Goal: Information Seeking & Learning: Learn about a topic

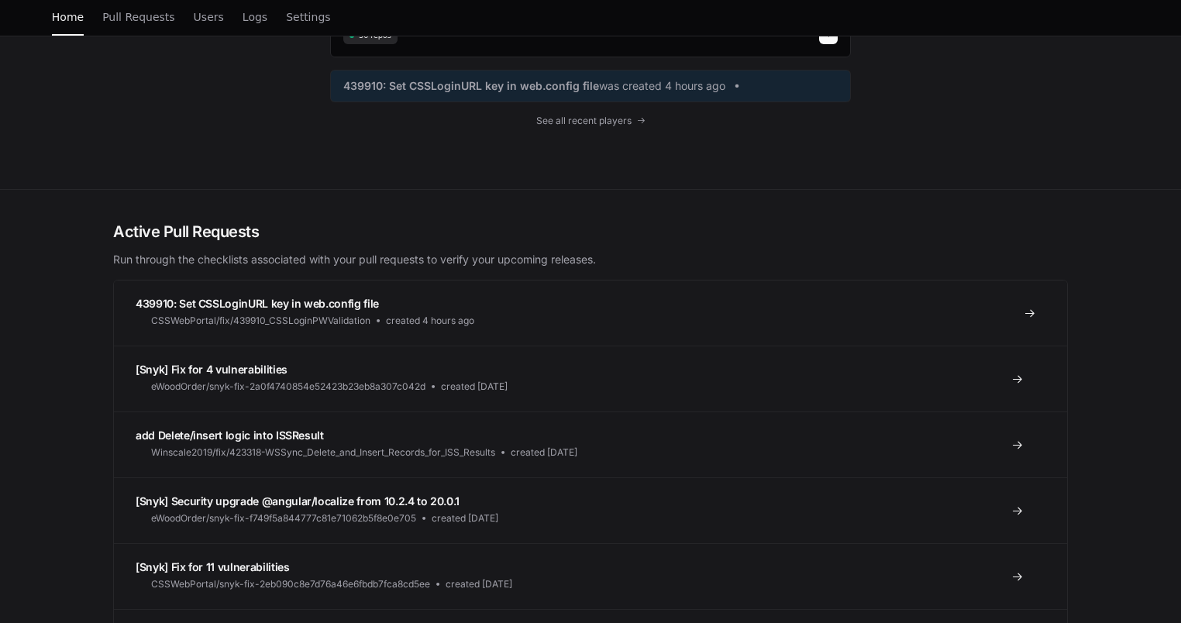
scroll to position [232, 0]
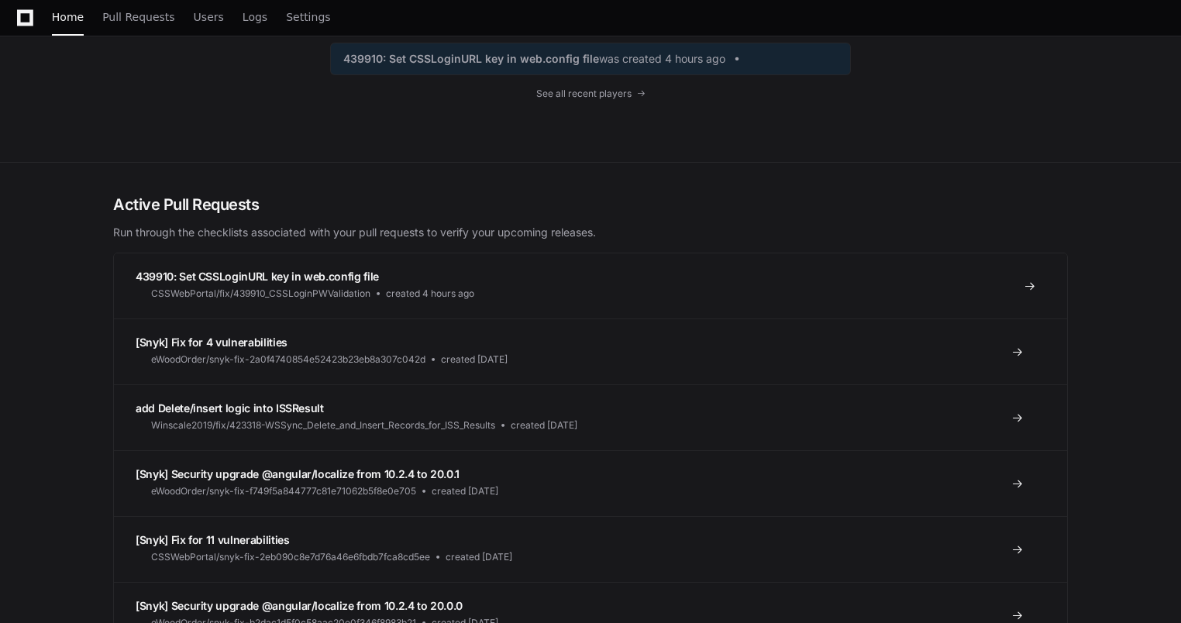
click at [1033, 286] on span at bounding box center [1030, 286] width 12 height 12
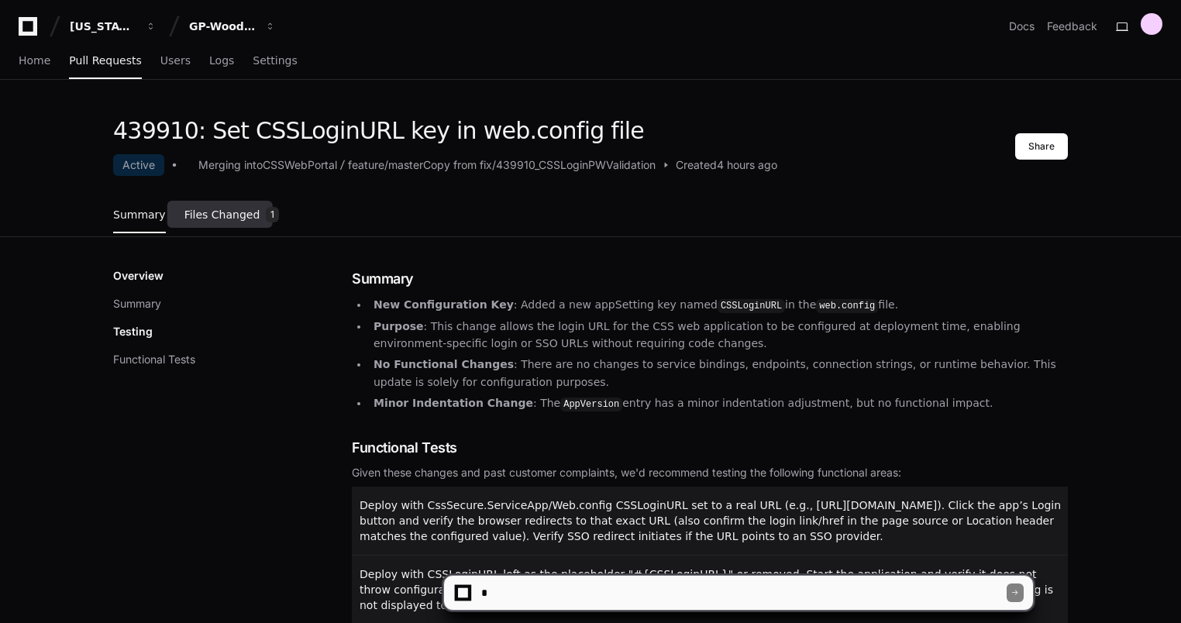
click at [207, 216] on span "Files Changed" at bounding box center [222, 214] width 76 height 9
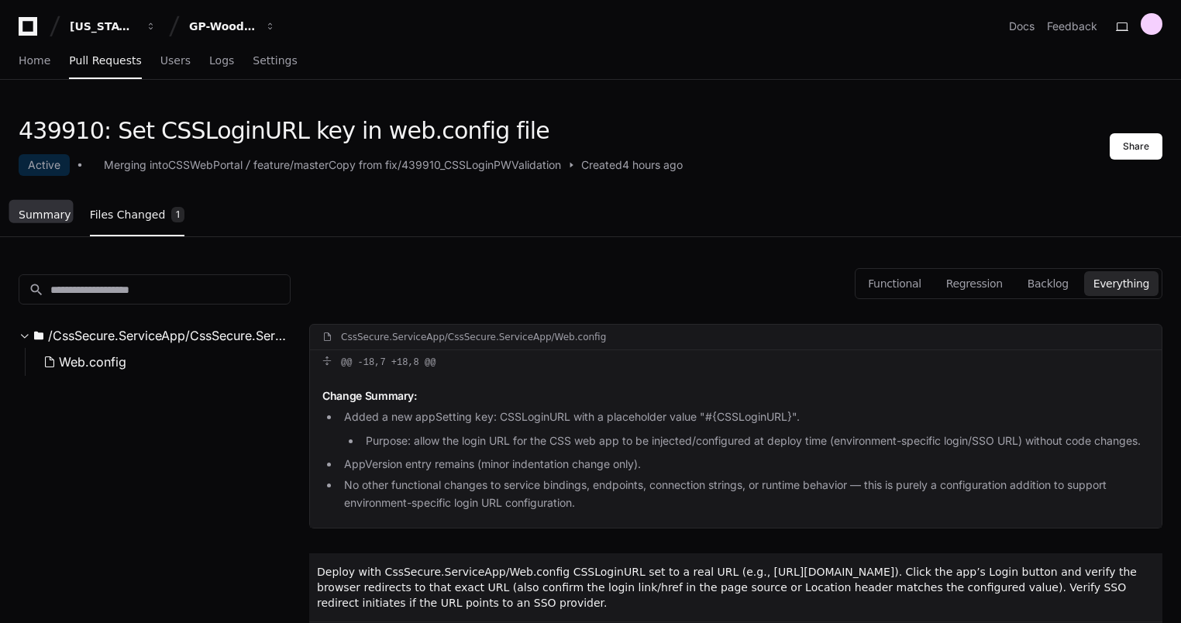
click at [48, 221] on link "Summary" at bounding box center [45, 216] width 53 height 36
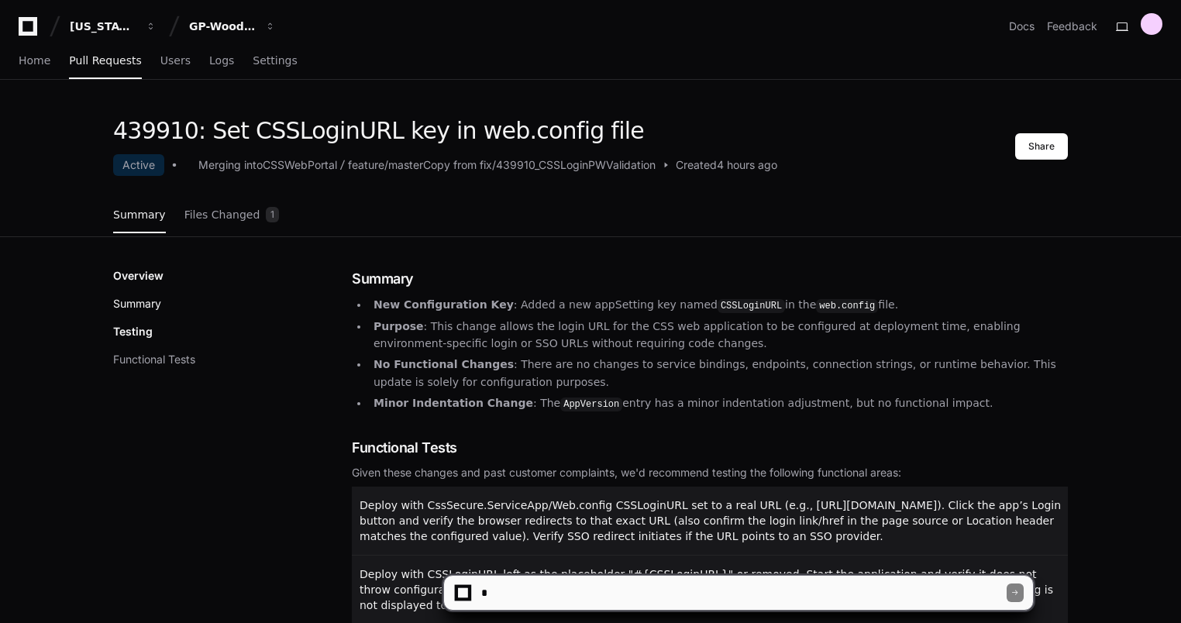
click at [139, 296] on button "Summary" at bounding box center [137, 303] width 48 height 15
click at [46, 61] on span "Home" at bounding box center [35, 60] width 32 height 9
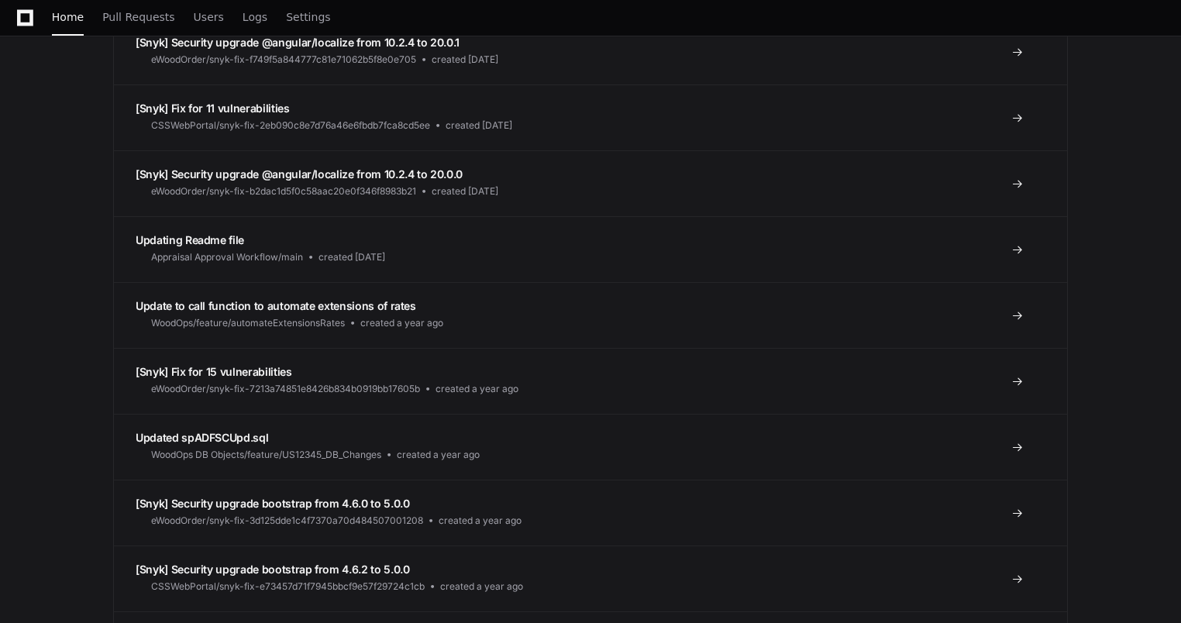
scroll to position [697, 0]
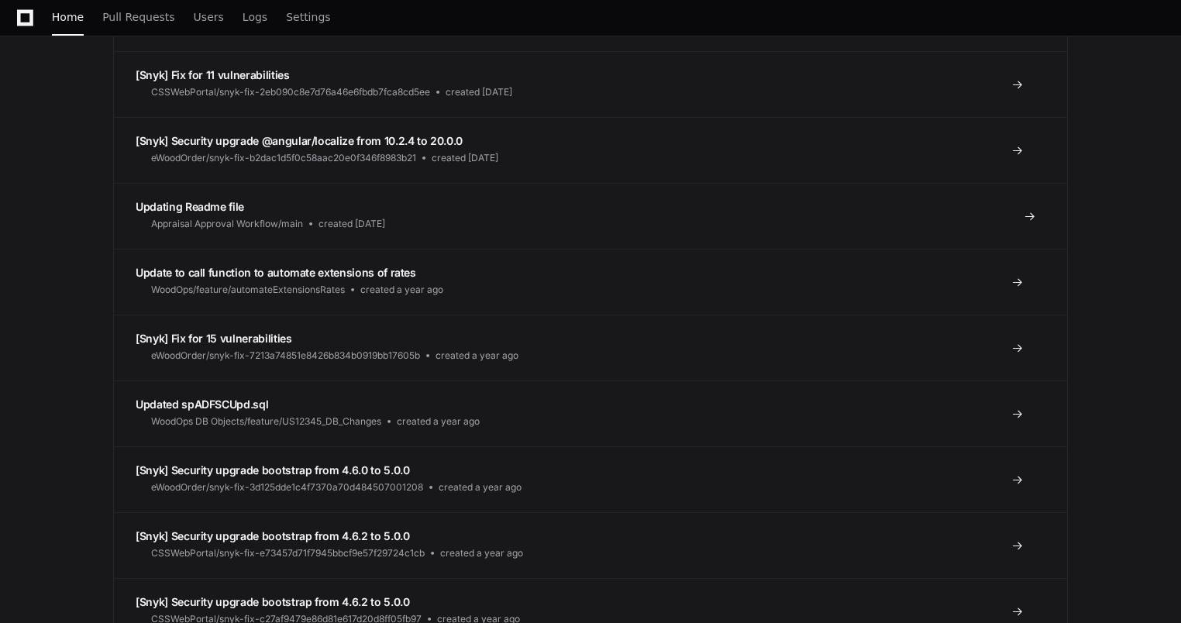
click at [582, 227] on link "Updating Readme file Appraisal Approval Workflow/main created 9 months ago" at bounding box center [590, 216] width 953 height 66
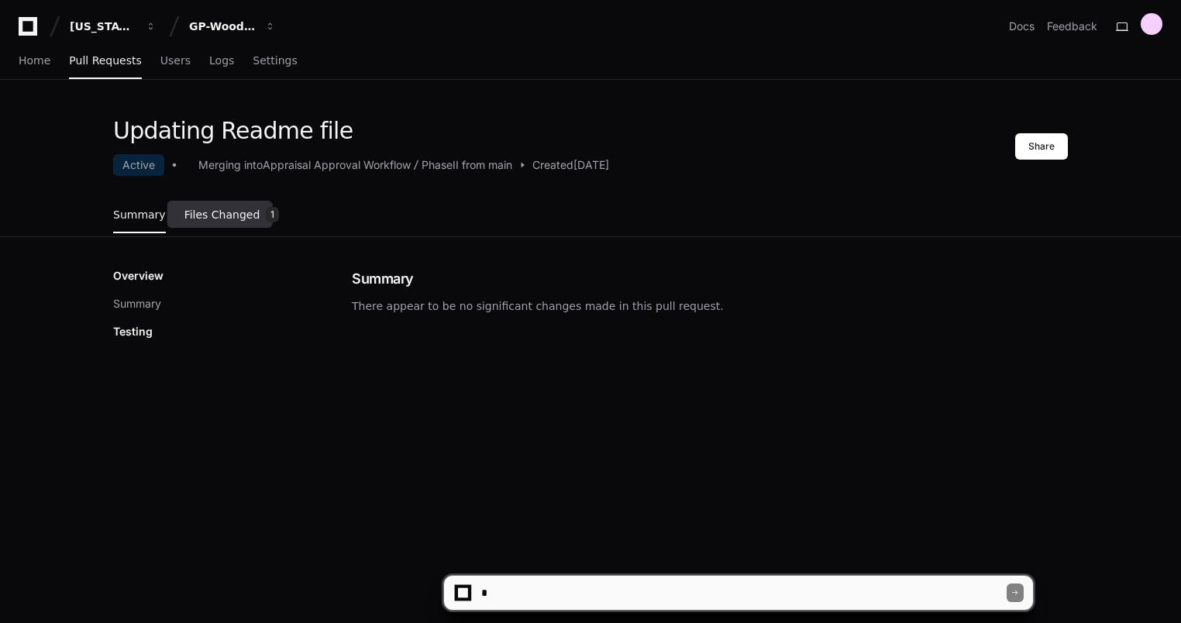
click at [235, 229] on link "Files Changed 1" at bounding box center [231, 216] width 95 height 42
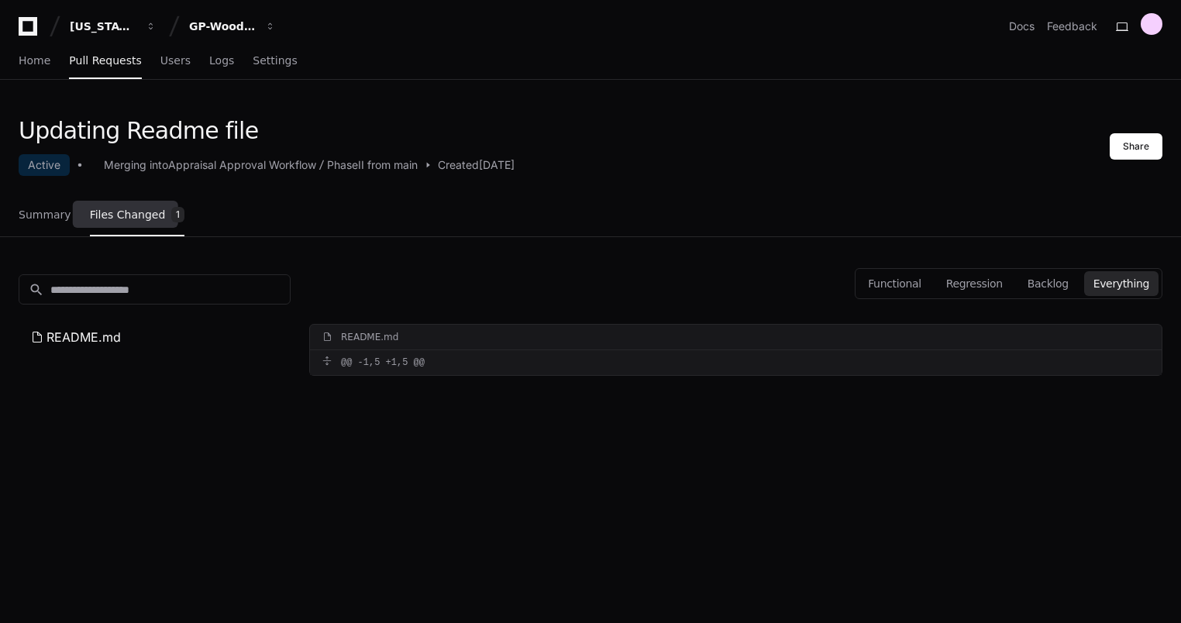
click at [64, 223] on div "Summary Files Changed 1" at bounding box center [102, 216] width 166 height 42
click at [41, 58] on span "Home" at bounding box center [35, 60] width 32 height 9
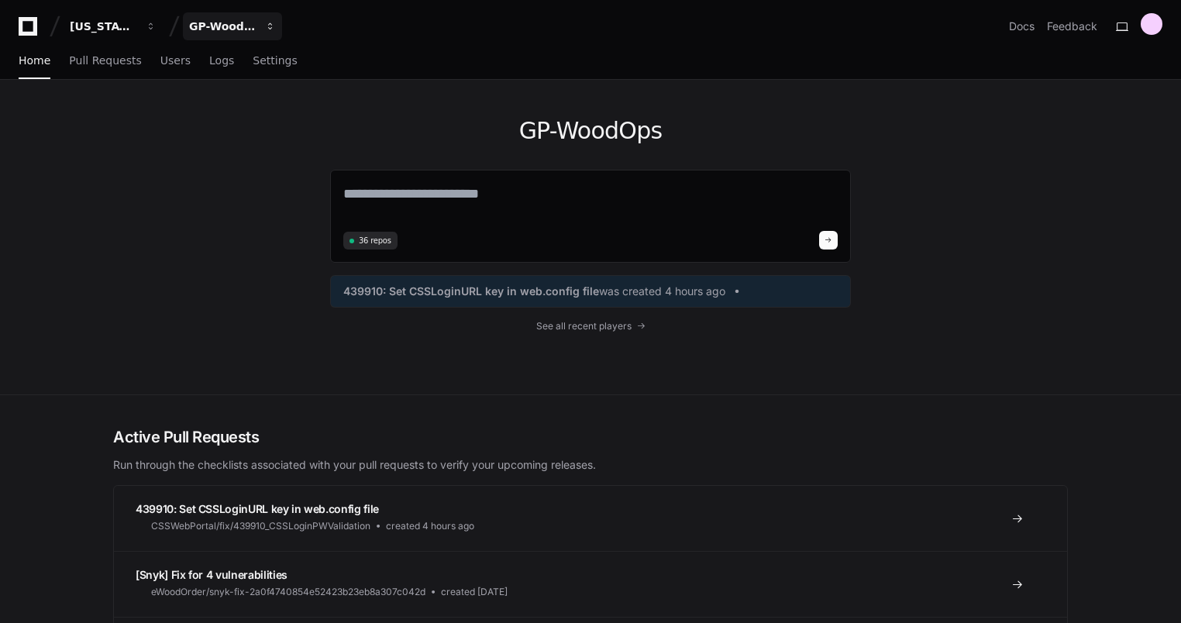
click at [246, 21] on div "GP-WoodOps" at bounding box center [222, 26] width 67 height 15
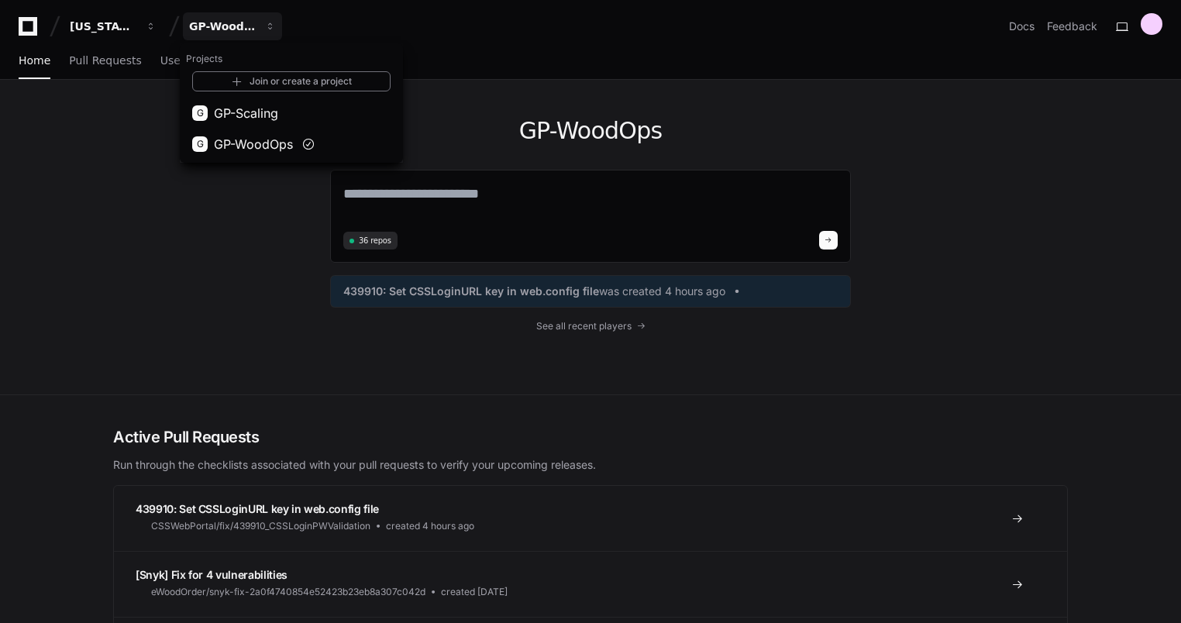
click at [277, 116] on span "GP-Scaling" at bounding box center [246, 113] width 64 height 19
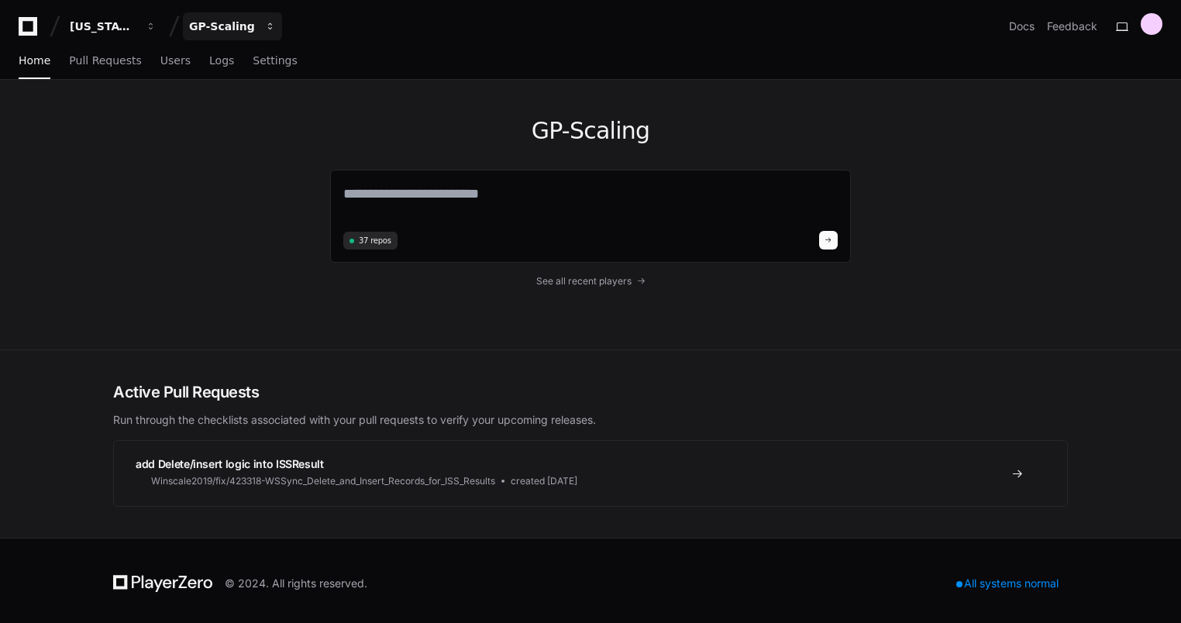
click at [237, 30] on div "GP-Scaling" at bounding box center [222, 26] width 67 height 15
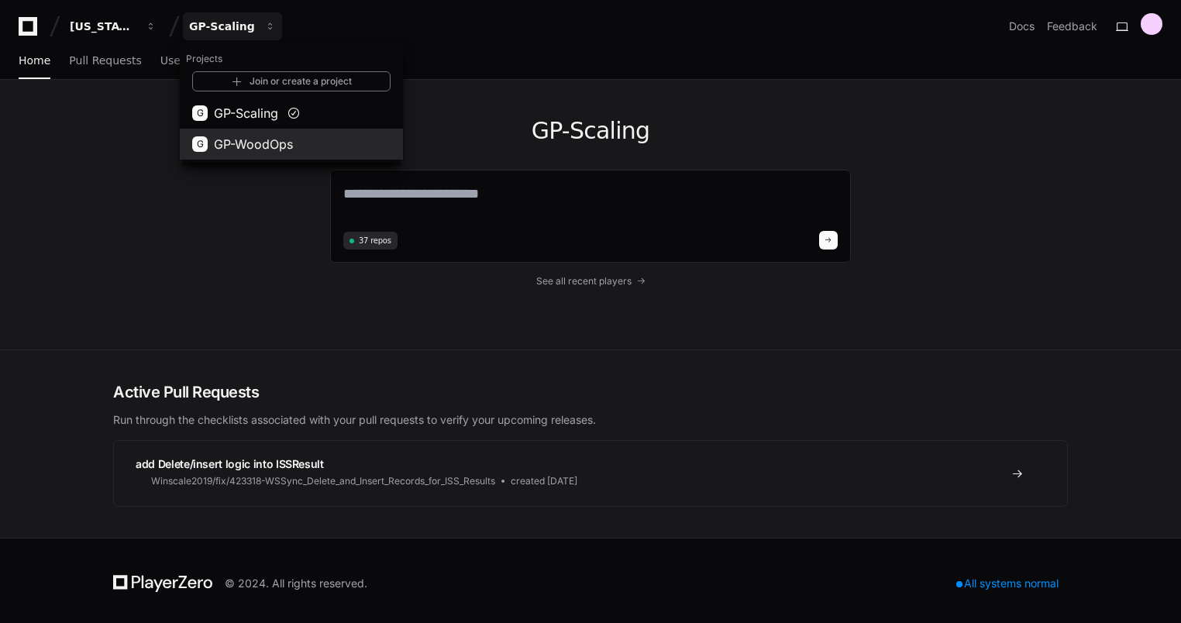
click at [243, 146] on span "GP-WoodOps" at bounding box center [253, 144] width 79 height 19
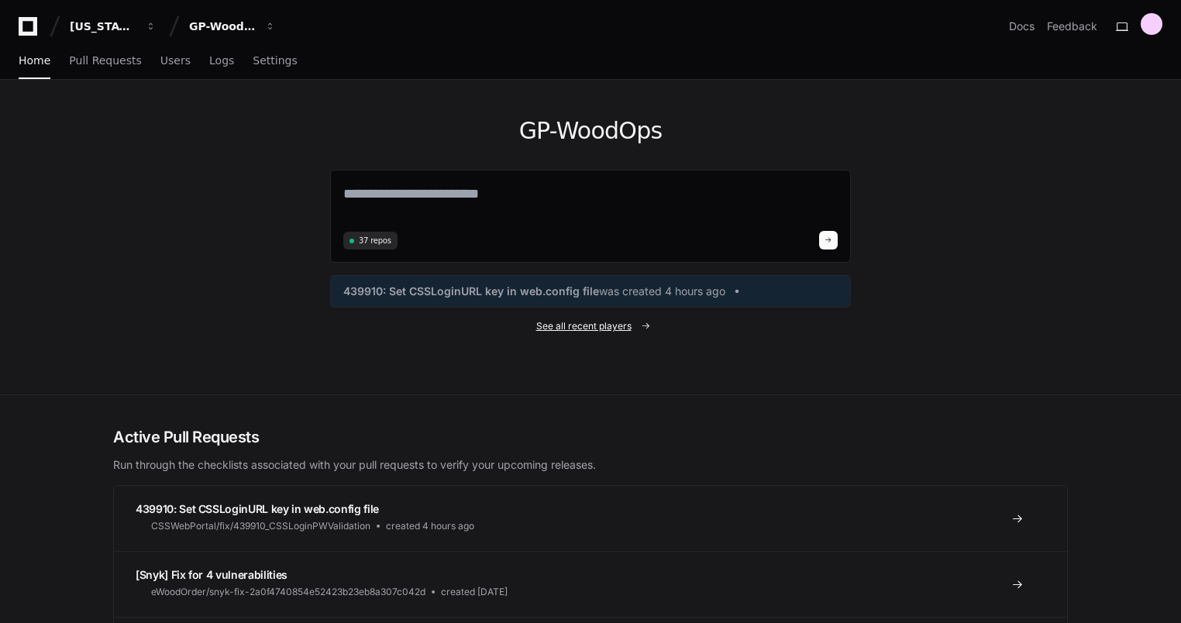
click at [606, 331] on span "See all recent players" at bounding box center [583, 326] width 95 height 12
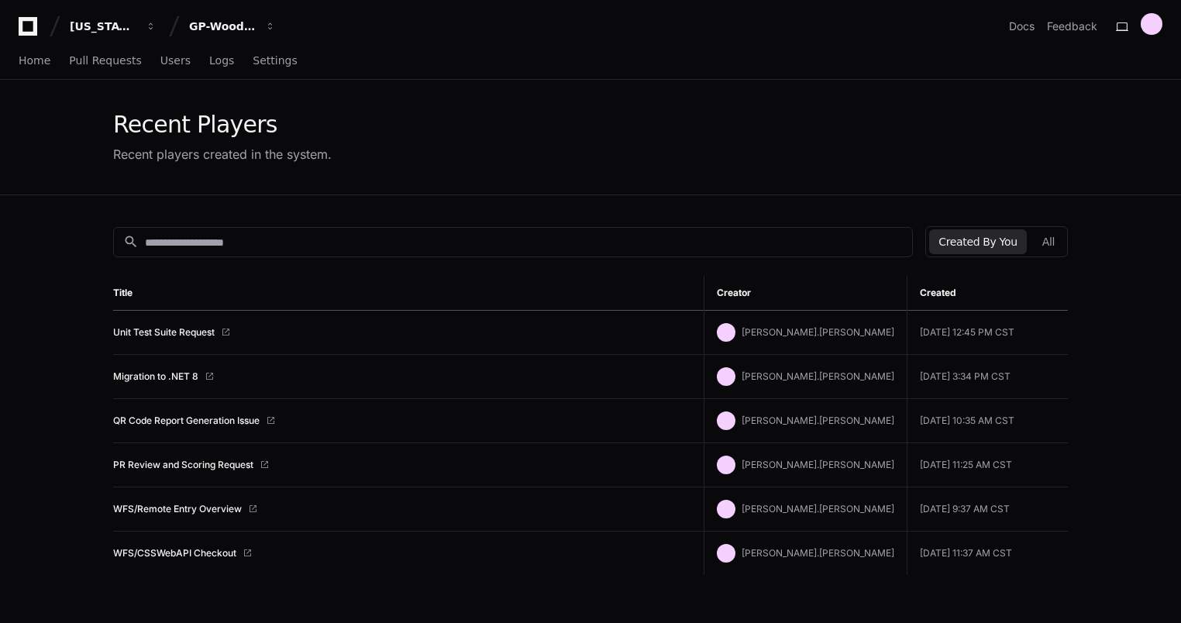
click at [307, 326] on div "Unit Test Suite Request" at bounding box center [402, 332] width 578 height 12
click at [178, 330] on link "Unit Test Suite Request" at bounding box center [164, 332] width 102 height 12
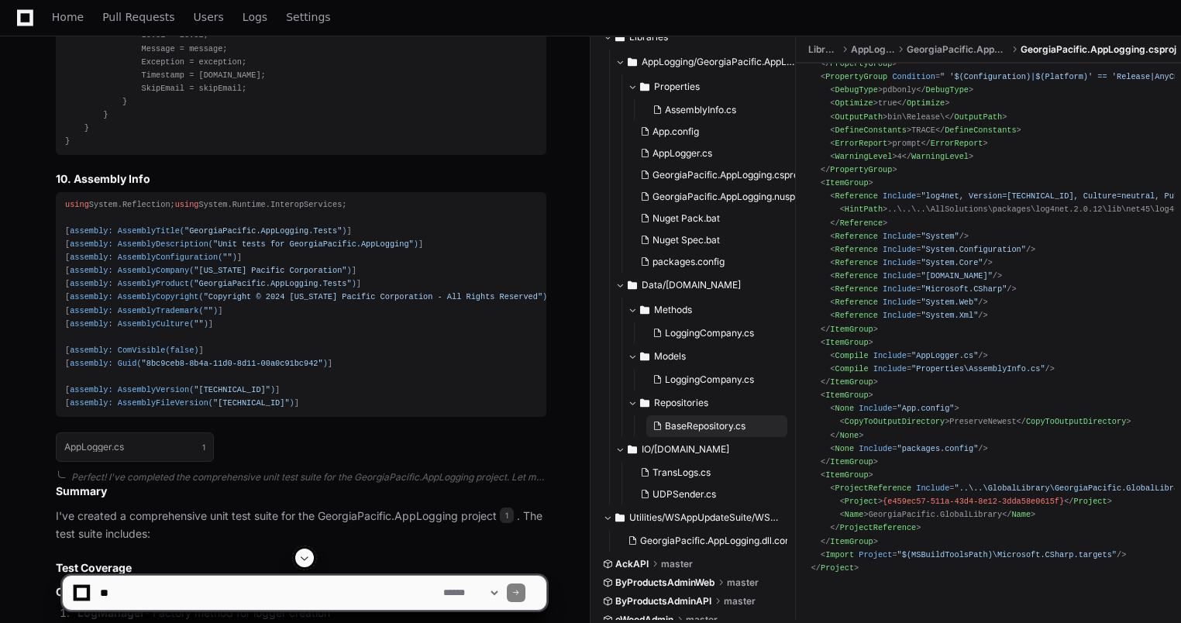
scroll to position [232, 0]
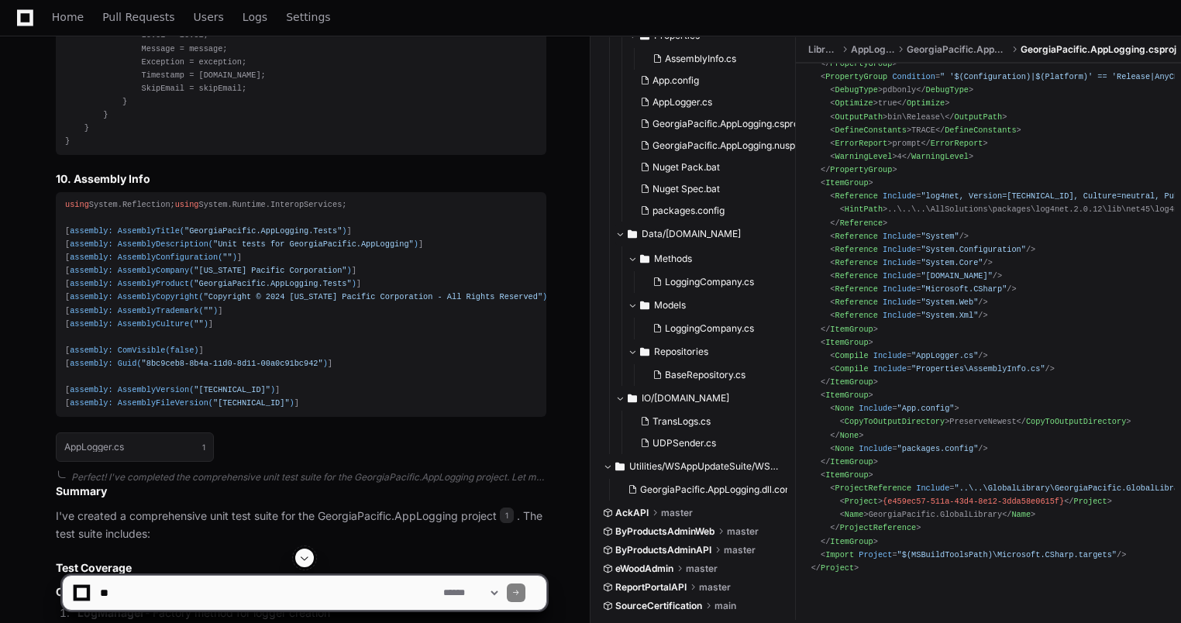
click at [623, 238] on span at bounding box center [619, 233] width 9 height 9
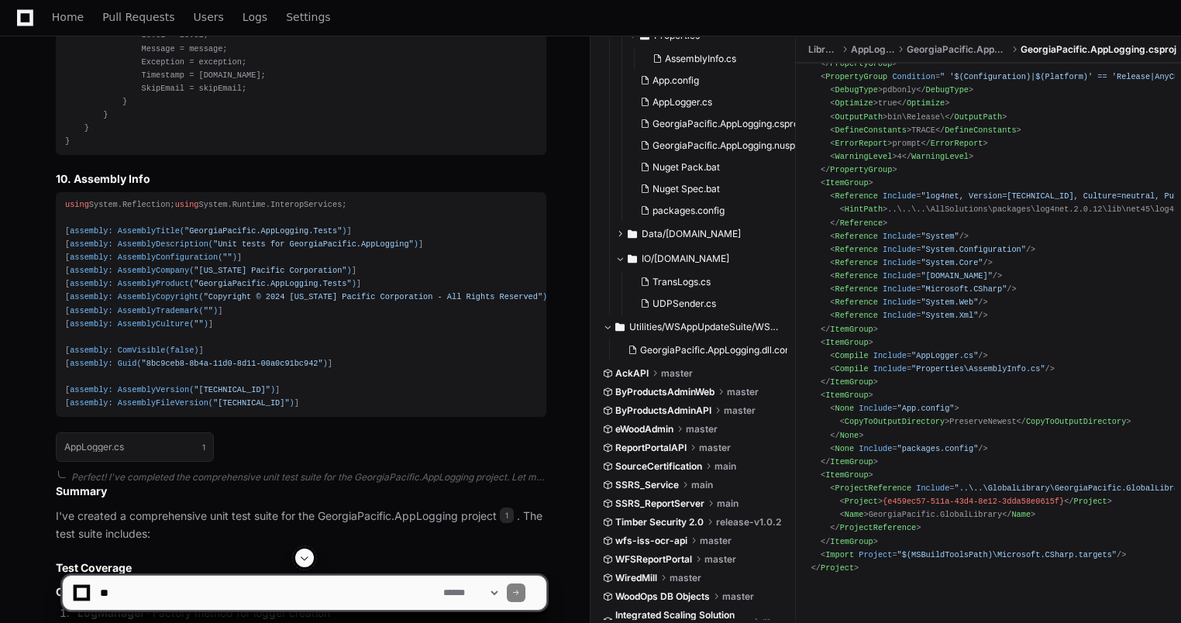
click at [620, 260] on span at bounding box center [619, 258] width 9 height 9
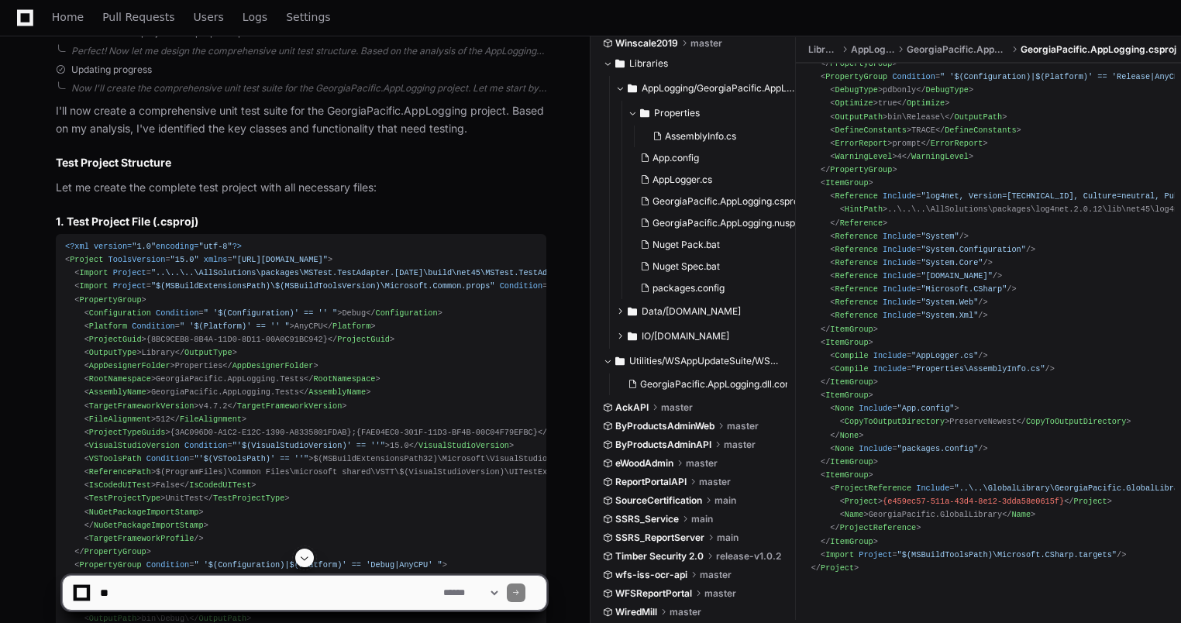
scroll to position [697, 0]
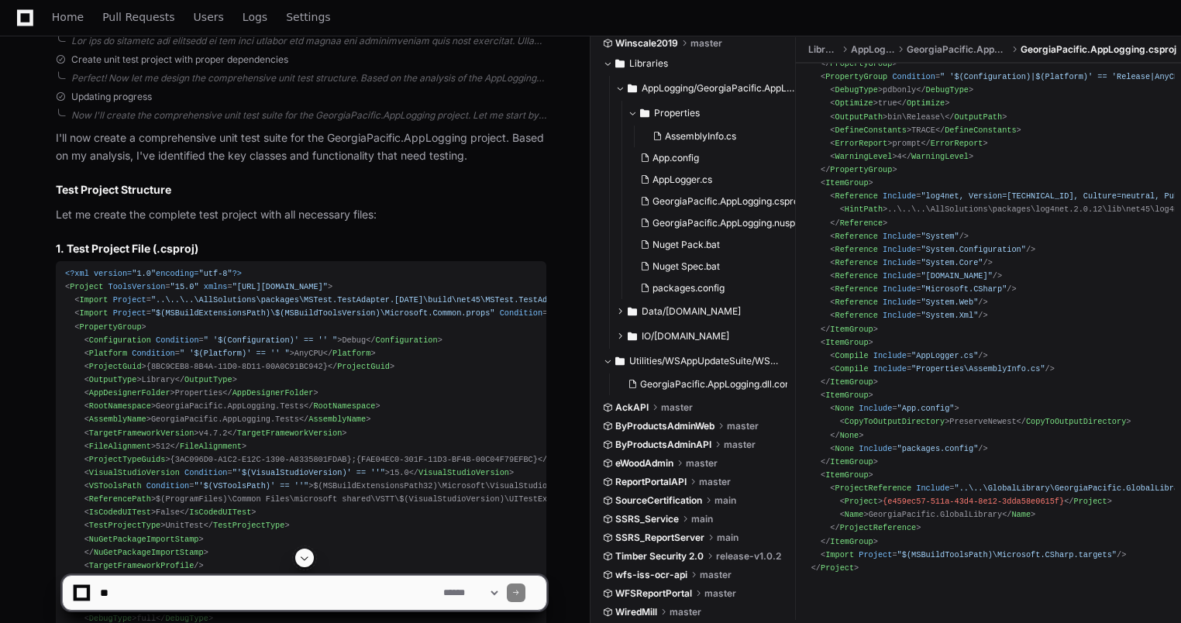
click at [304, 563] on span at bounding box center [304, 558] width 12 height 12
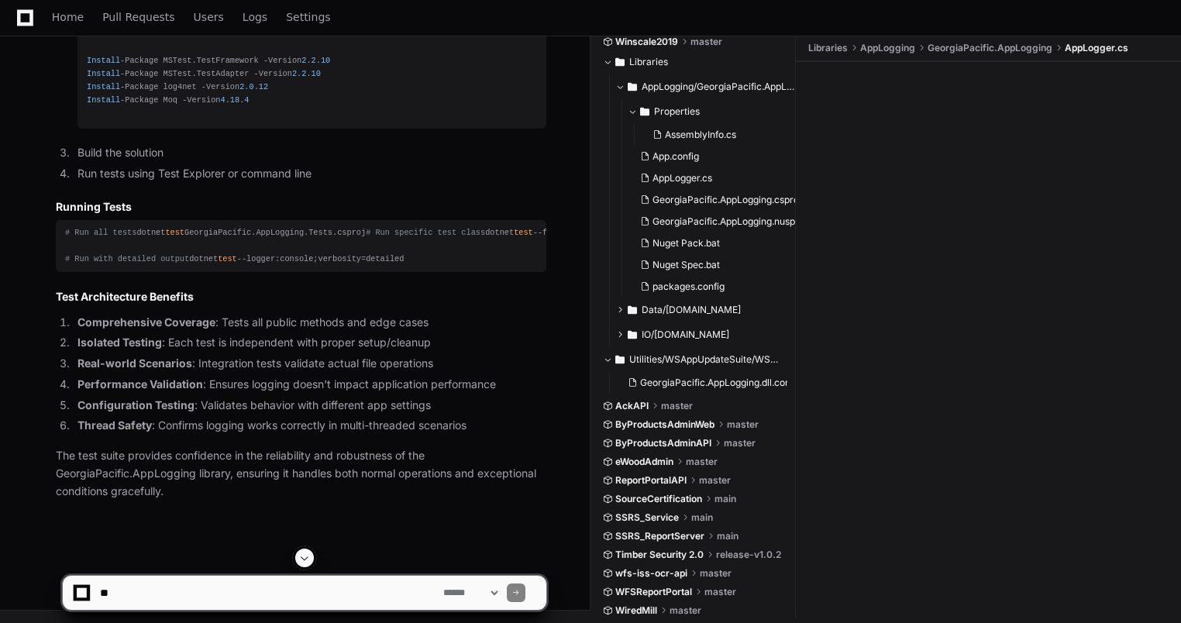
scroll to position [0, 0]
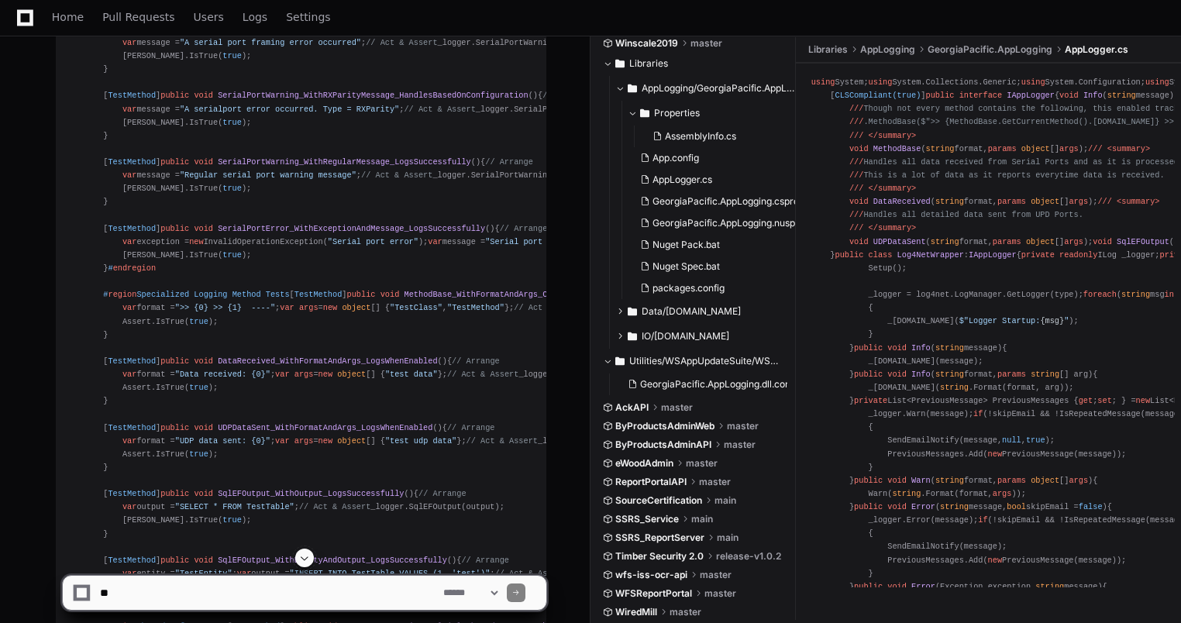
scroll to position [5294, 0]
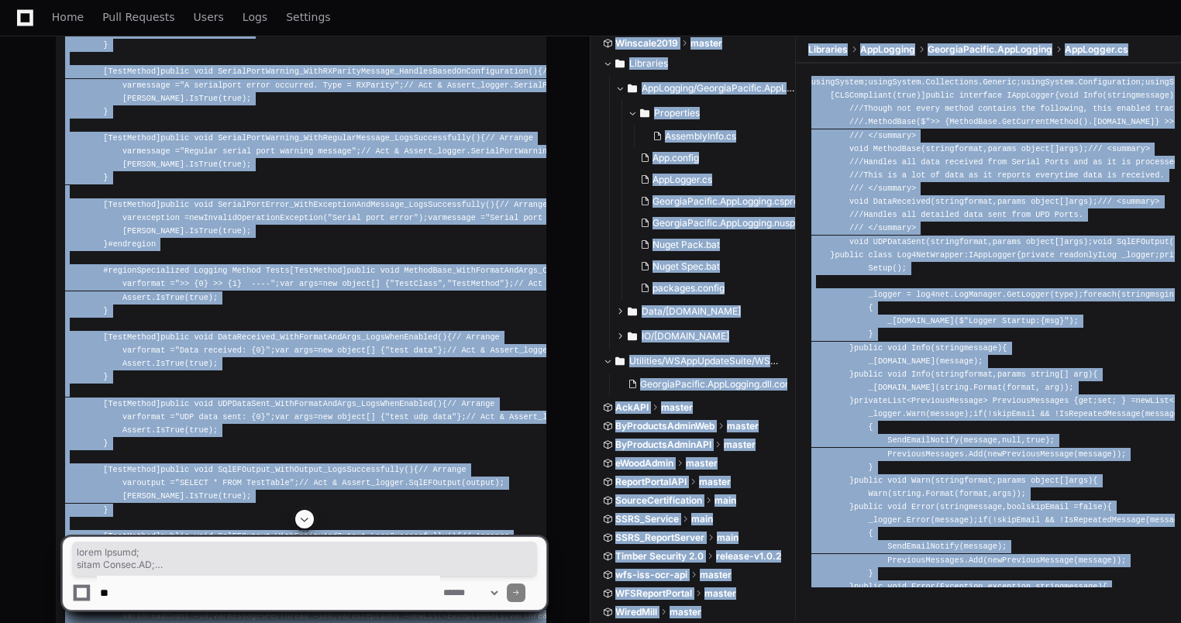
drag, startPoint x: 64, startPoint y: 195, endPoint x: 238, endPoint y: 511, distance: 361.1
click at [238, 511] on app-player-page "Unit Test Suite Request Created by @ [PERSON_NAME].[PERSON_NAME] a day ago [PER…" at bounding box center [590, 58] width 1181 height 10545
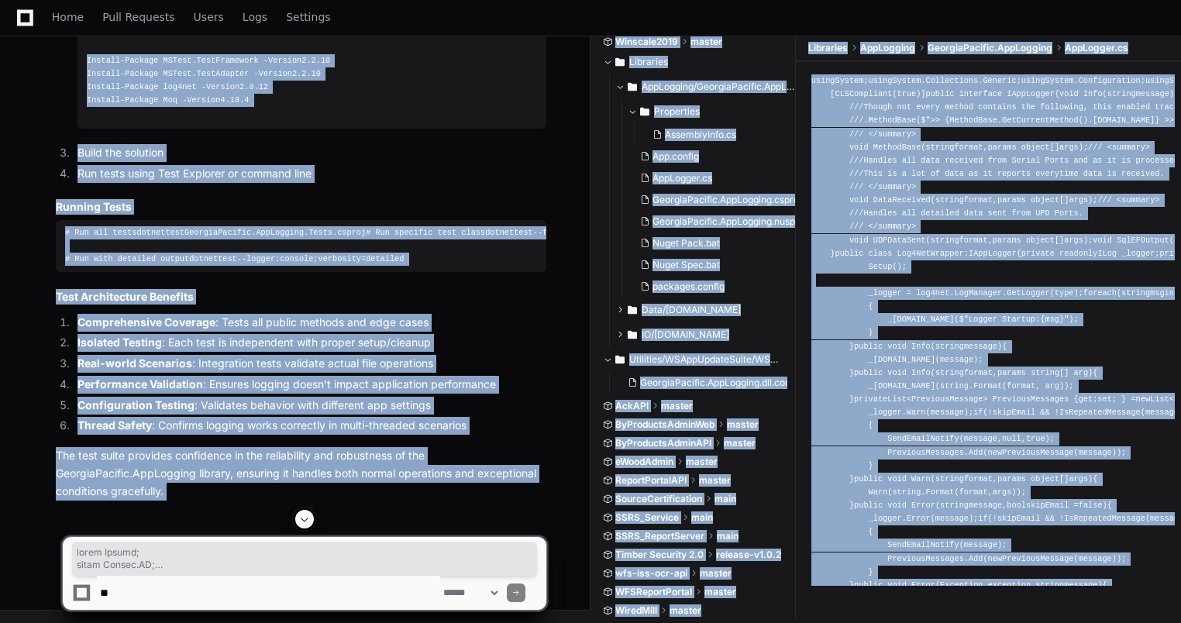
scroll to position [10486, 0]
copy div "using System; using [DOMAIN_NAME]; using System.Reflection; using System.Thread…"
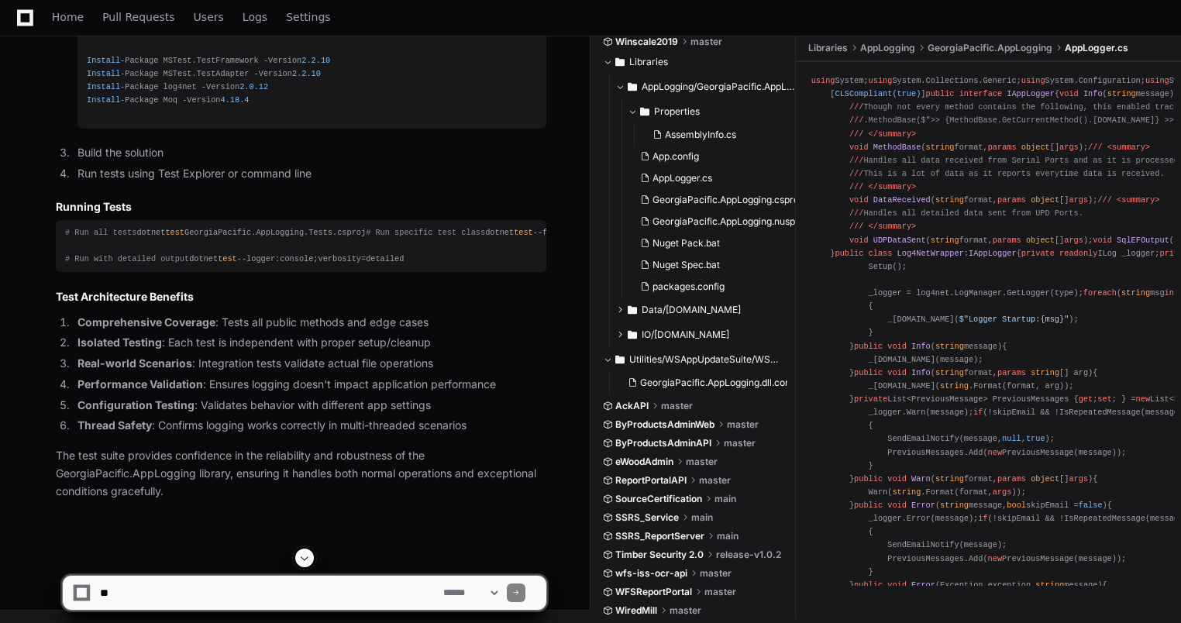
scroll to position [16143, 0]
